Goal: Task Accomplishment & Management: Manage account settings

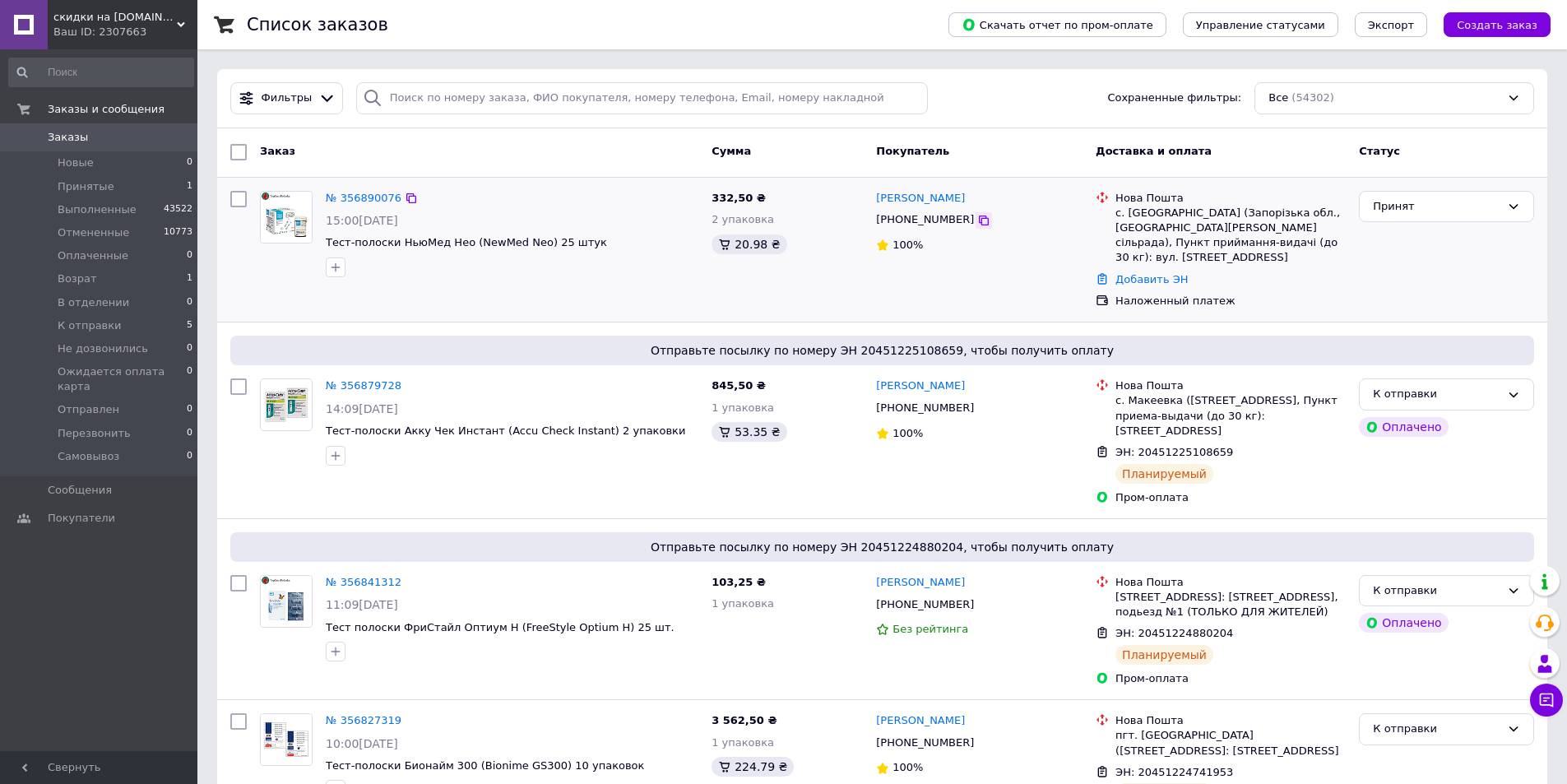
click at [979, 221] on icon at bounding box center [984, 221] width 10 height 10
click at [977, 219] on icon at bounding box center [983, 220] width 13 height 13
click at [795, 291] on div "332,50 ₴ 2 упаковка 20.98 ₴" at bounding box center [788, 250] width 165 height 132
click at [1448, 212] on div "Принят" at bounding box center [1437, 206] width 127 height 17
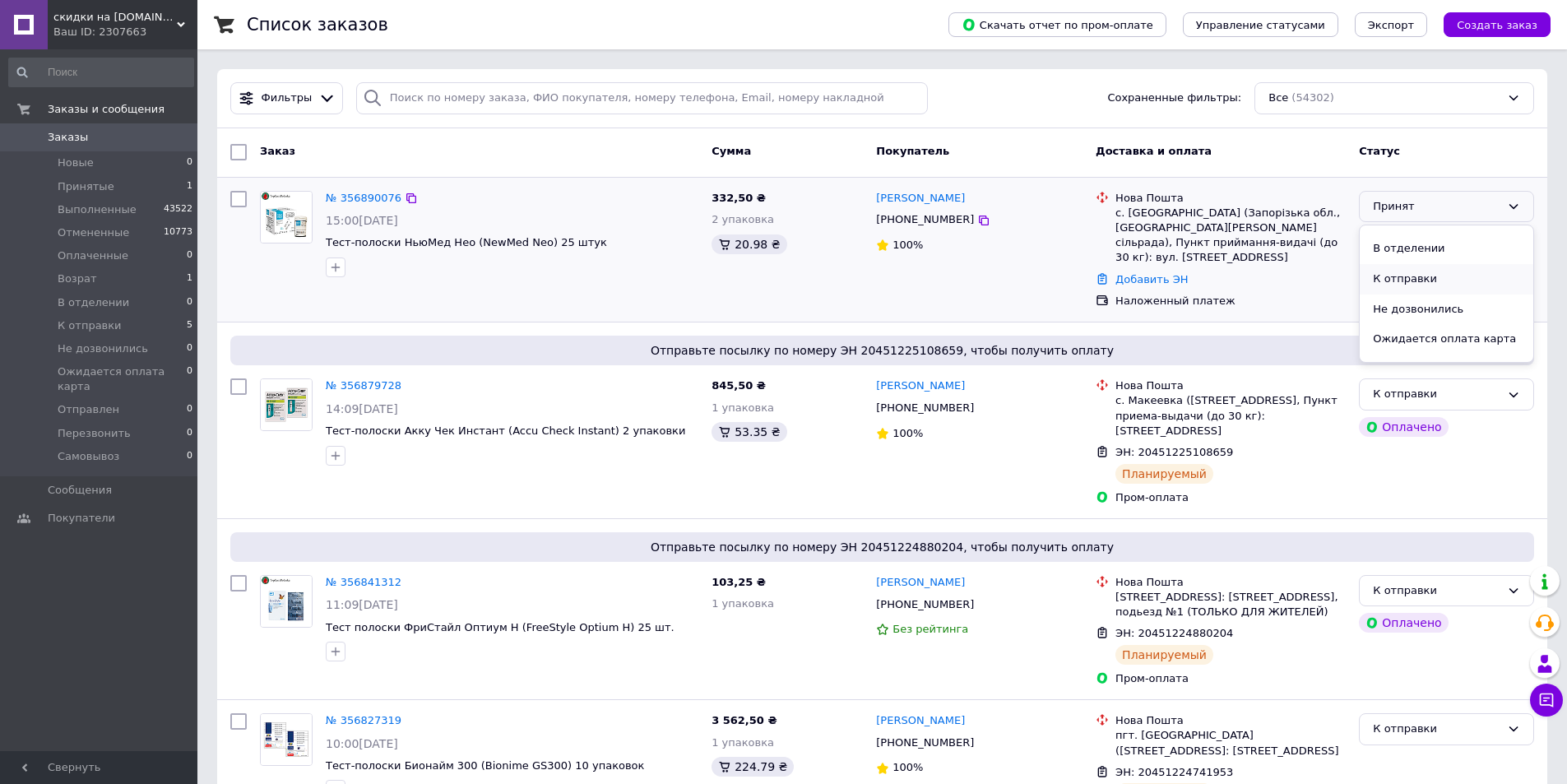
click at [1406, 283] on li "К отправки" at bounding box center [1446, 279] width 173 height 31
click at [1148, 273] on link "Добавить ЭН" at bounding box center [1151, 279] width 72 height 13
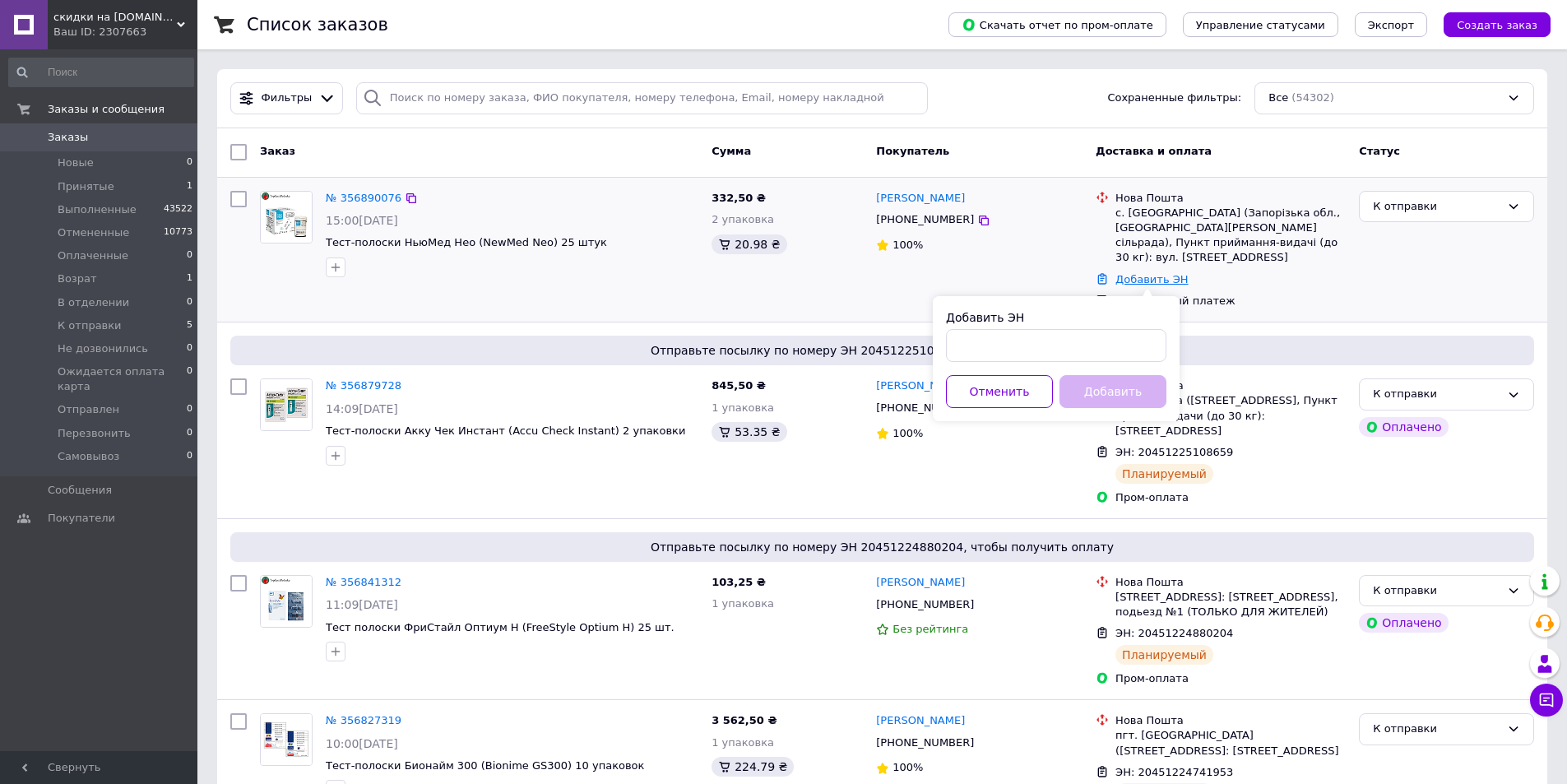
click at [1148, 278] on link "Добавить ЭН" at bounding box center [1151, 279] width 72 height 13
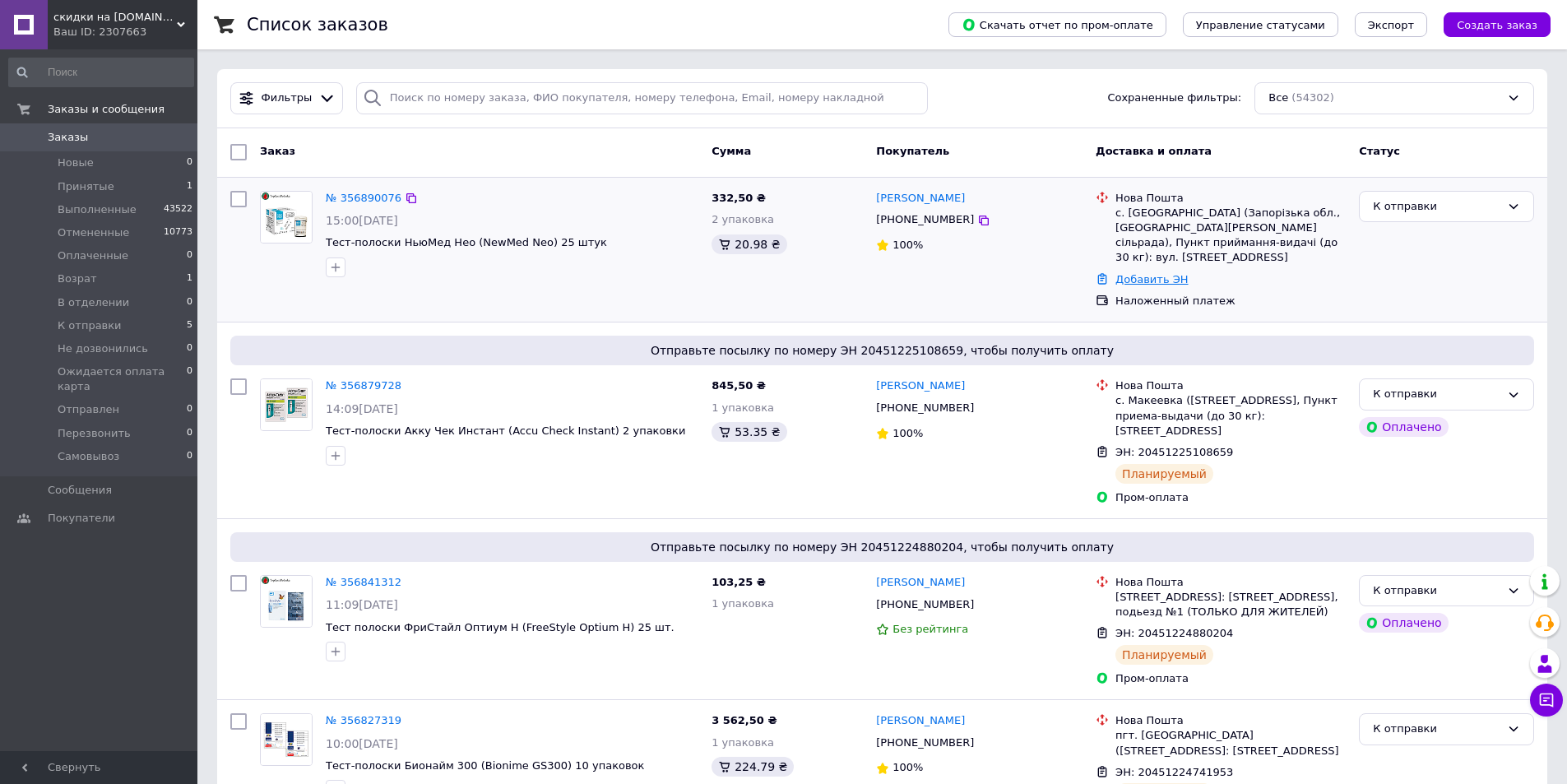
click at [1135, 285] on link "Добавить ЭН" at bounding box center [1151, 279] width 72 height 13
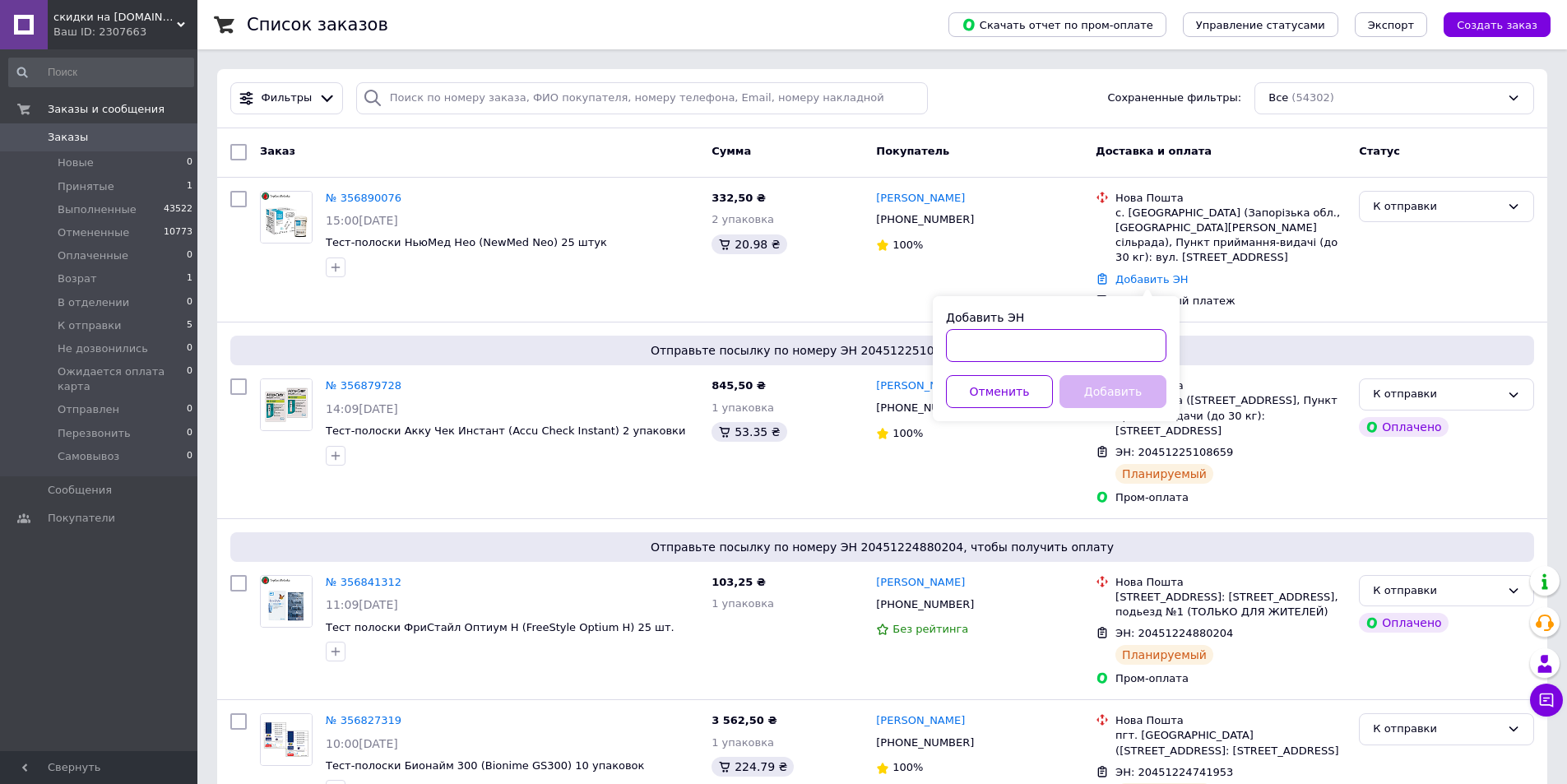
click at [1034, 347] on input "Добавить ЭН" at bounding box center [1055, 345] width 220 height 33
paste input "20451225144788"
type input "20451225144788"
click at [1100, 392] on button "Добавить" at bounding box center [1113, 391] width 107 height 33
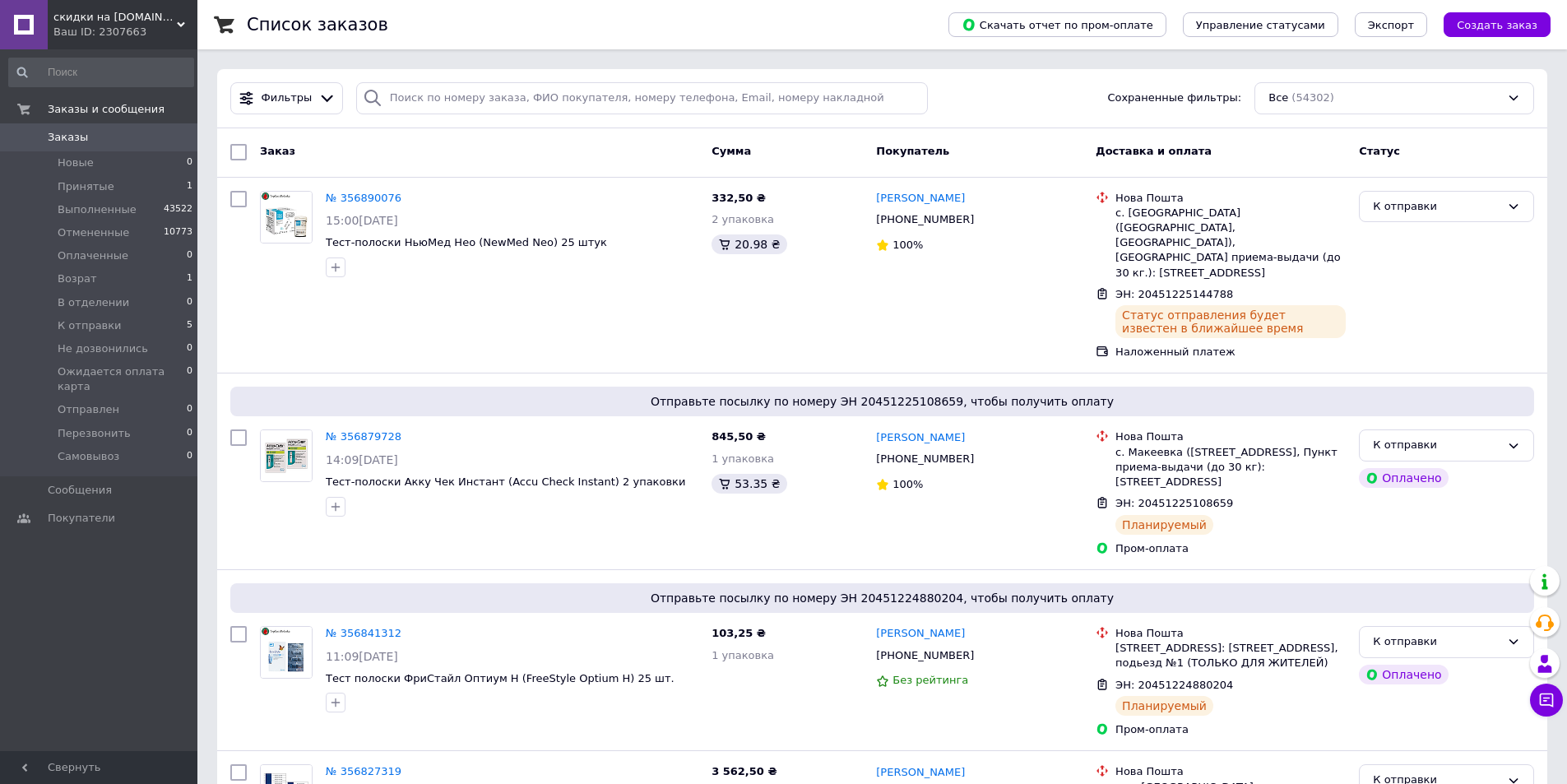
click at [160, 33] on div "Ваш ID: 2307663" at bounding box center [125, 31] width 144 height 14
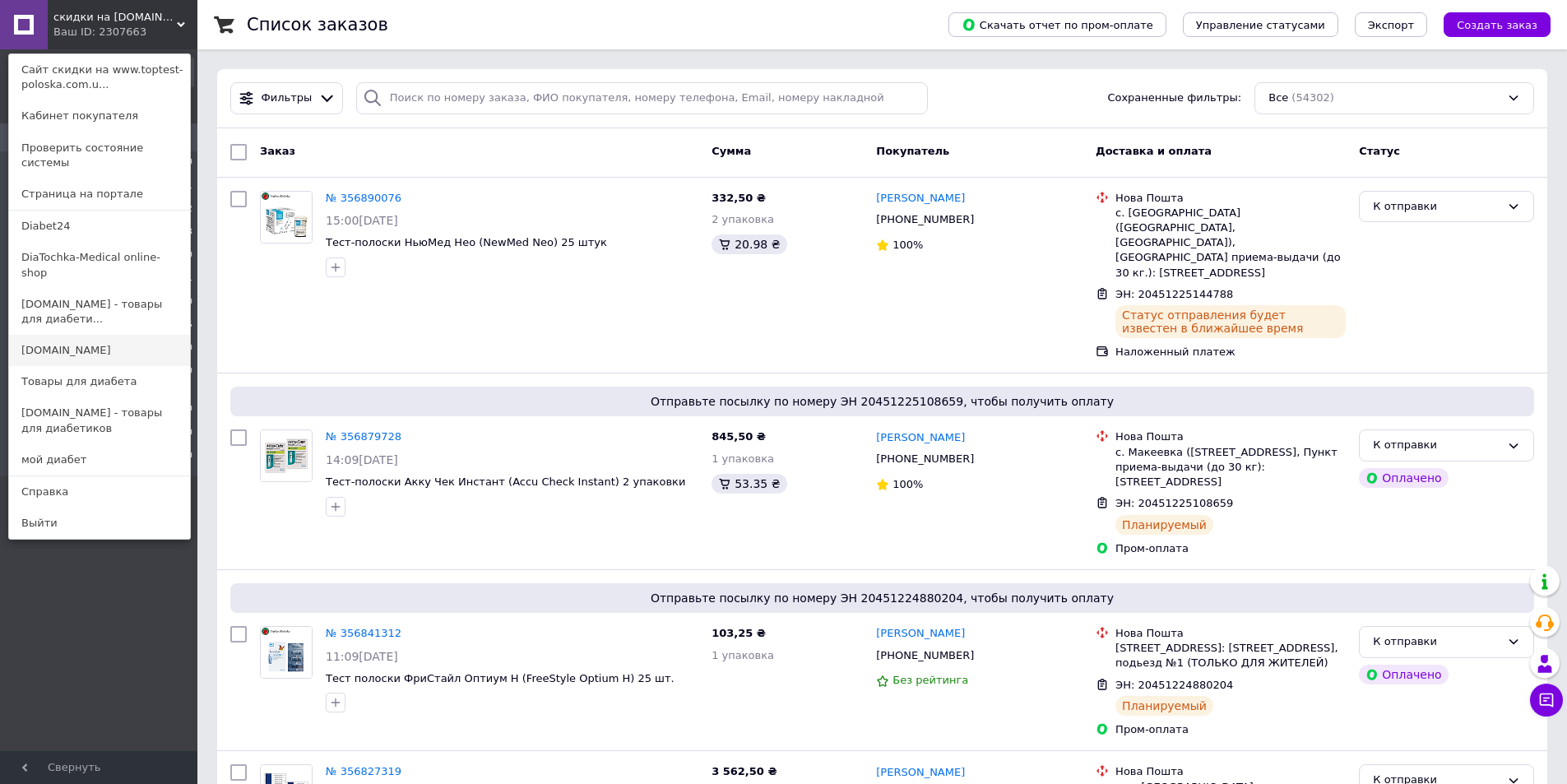
click at [99, 335] on link "[DOMAIN_NAME]" at bounding box center [99, 350] width 181 height 31
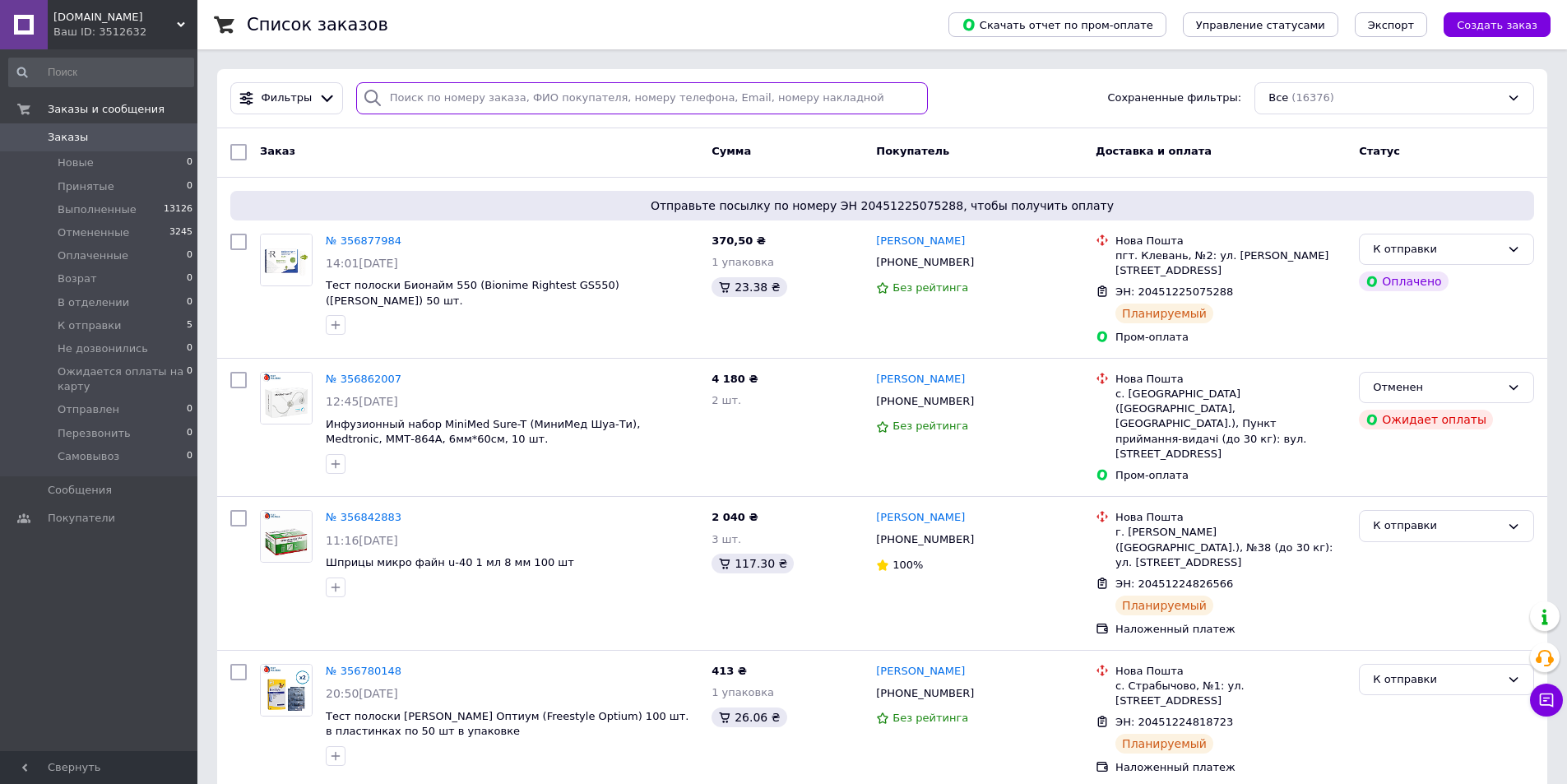
click at [518, 96] on input "search" at bounding box center [642, 99] width 573 height 32
paste input "353809739"
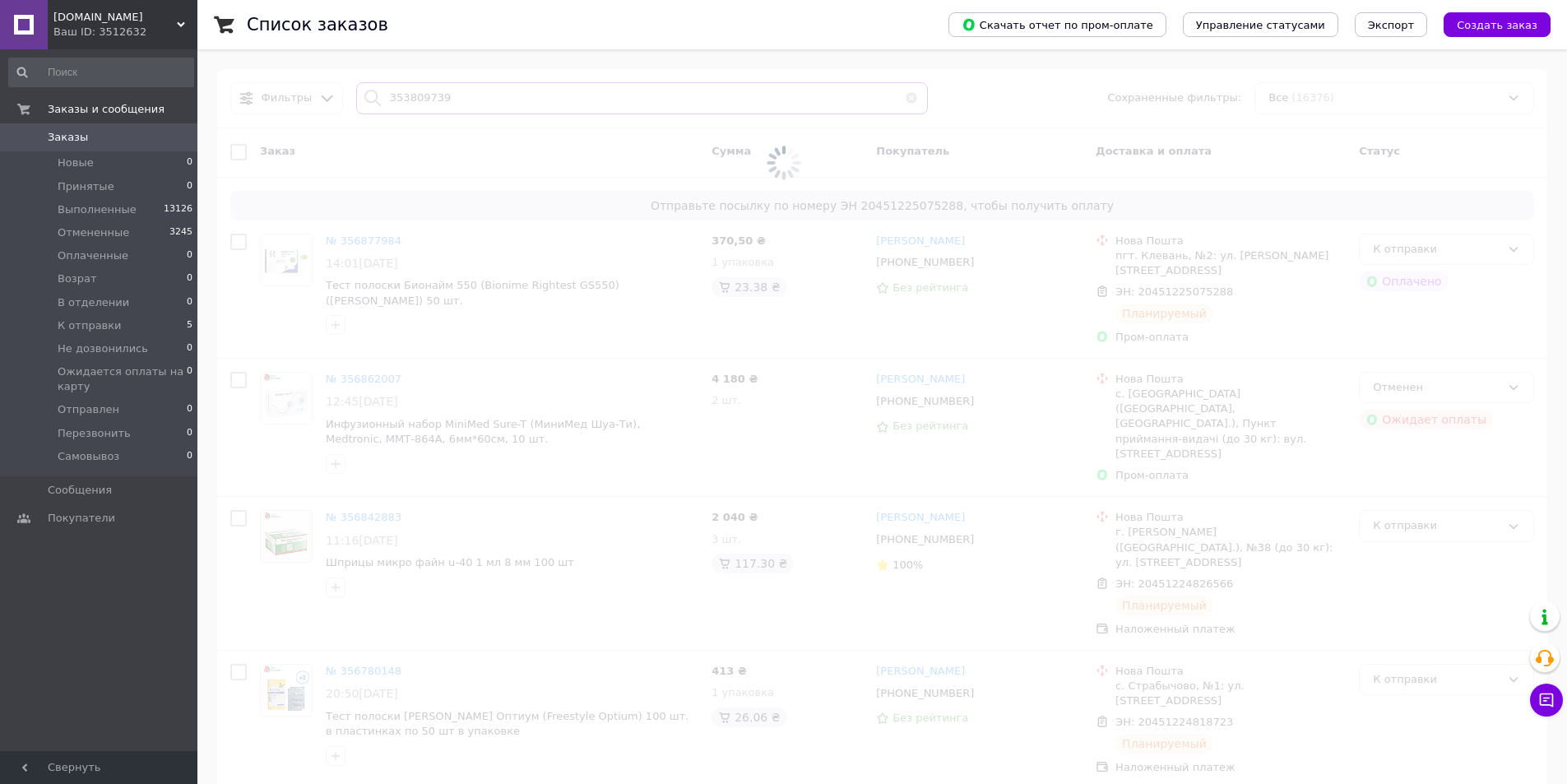
type input "353809739"
